Goal: Ask a question: Seek information or help from site administrators or community

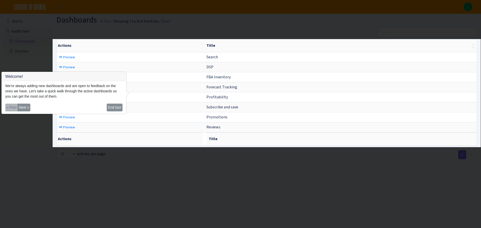
click at [71, 193] on div at bounding box center [240, 187] width 481 height 81
click at [27, 109] on button "Next »" at bounding box center [24, 108] width 13 height 8
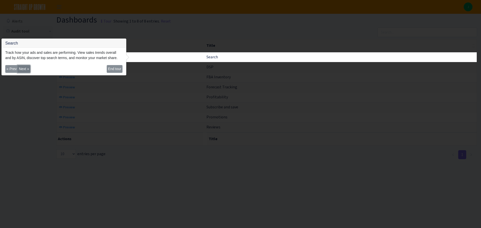
click at [25, 69] on button "Next »" at bounding box center [24, 69] width 13 height 8
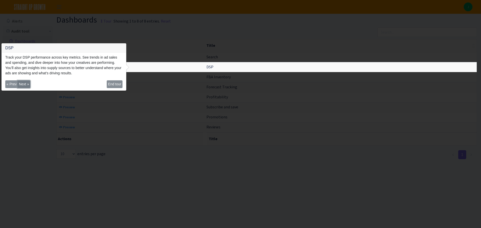
click at [26, 85] on button "Next »" at bounding box center [24, 84] width 13 height 8
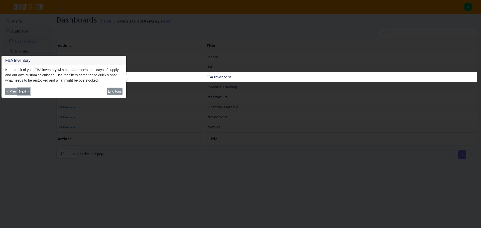
click at [26, 91] on button "Next »" at bounding box center [24, 92] width 13 height 8
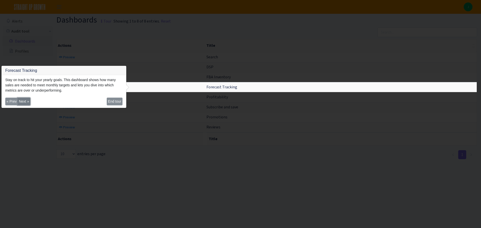
click at [26, 105] on button "Next »" at bounding box center [24, 102] width 13 height 8
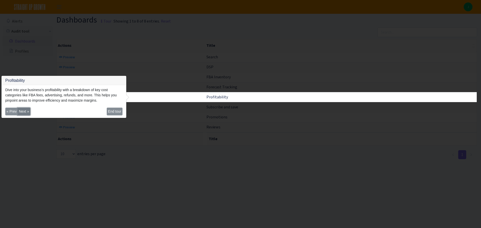
click at [24, 111] on button "Next »" at bounding box center [24, 112] width 13 height 8
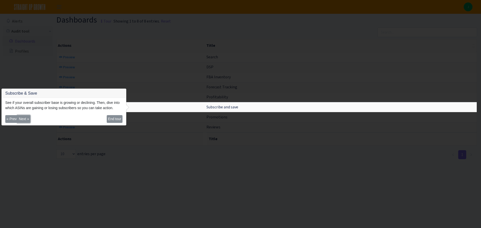
click at [23, 120] on button "Next »" at bounding box center [24, 119] width 13 height 8
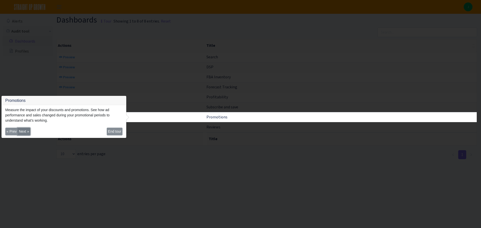
click at [24, 132] on button "Next »" at bounding box center [24, 132] width 13 height 8
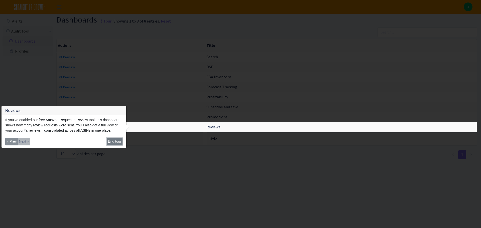
click at [108, 142] on button "End tour" at bounding box center [115, 142] width 16 height 8
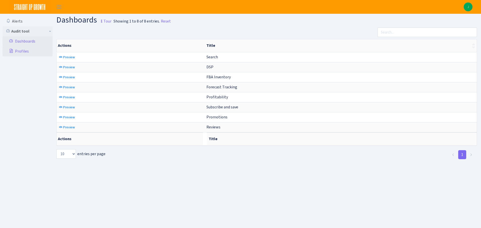
click at [20, 51] on link "Profiles" at bounding box center [28, 51] width 50 height 10
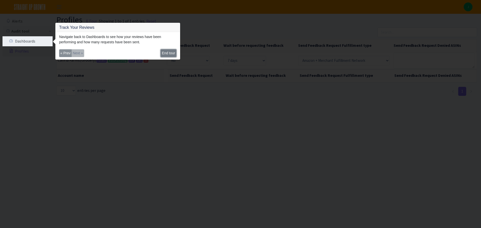
click at [172, 51] on button "End tour" at bounding box center [168, 53] width 16 height 8
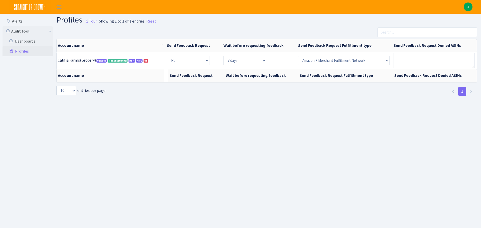
click at [28, 9] on img at bounding box center [30, 7] width 42 height 14
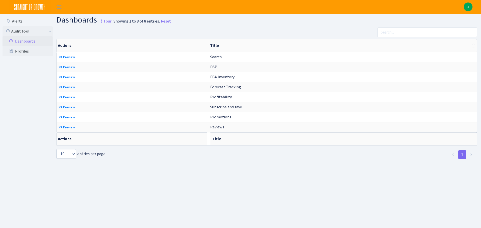
click at [24, 42] on link "Dashboards" at bounding box center [28, 41] width 50 height 10
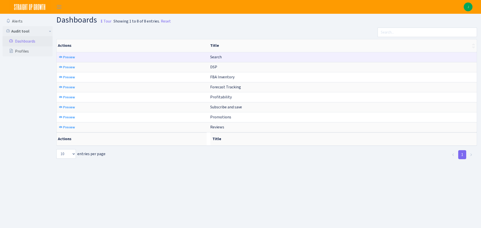
click at [219, 57] on span "Search" at bounding box center [216, 56] width 12 height 5
click at [66, 55] on span "Preview" at bounding box center [69, 57] width 12 height 5
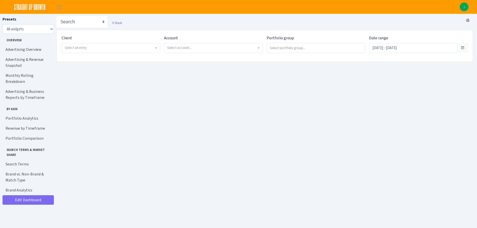
click at [459, 5] on li "J My Account Logout" at bounding box center [467, 7] width 20 height 9
click at [464, 6] on img at bounding box center [464, 7] width 9 height 9
click at [405, 5] on header "J My Account Logout" at bounding box center [238, 7] width 477 height 14
click at [341, 98] on main "Search DSP FBA Inventory Forecast Tracking Profitability Subscribe and save Pro…" at bounding box center [266, 129] width 420 height 231
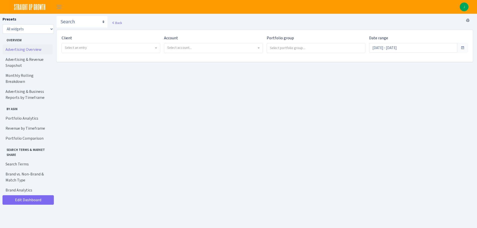
click at [26, 50] on link "Advertising Overview" at bounding box center [28, 50] width 50 height 10
click at [71, 50] on span "Select an entry" at bounding box center [109, 47] width 89 height 5
select select "280"
select select
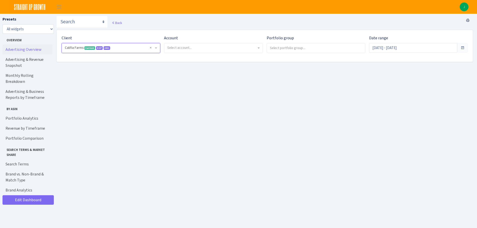
click at [207, 43] on span "Select account..." at bounding box center [213, 48] width 98 height 10
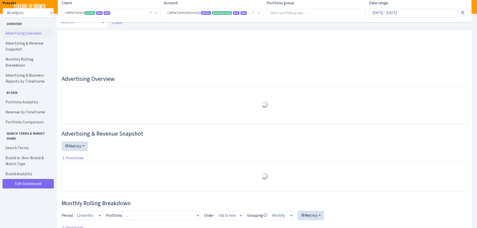
select select "2582519145631985"
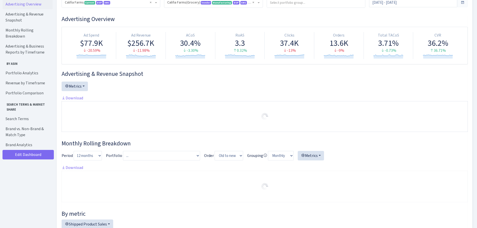
scroll to position [0, 0]
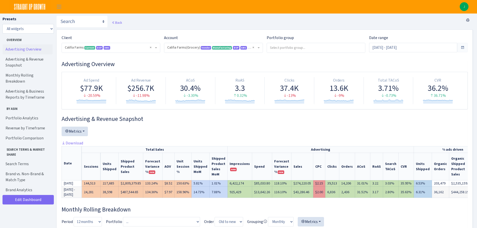
type textarea "can you see what im seeing and provide insight?"
click at [328, 17] on div "Back" at bounding box center [264, 23] width 416 height 14
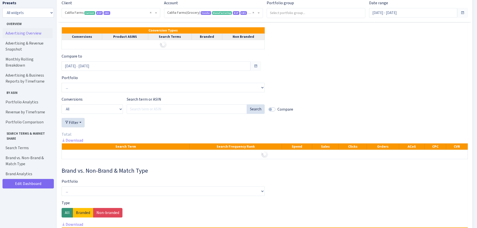
scroll to position [776, 0]
